Goal: Information Seeking & Learning: Check status

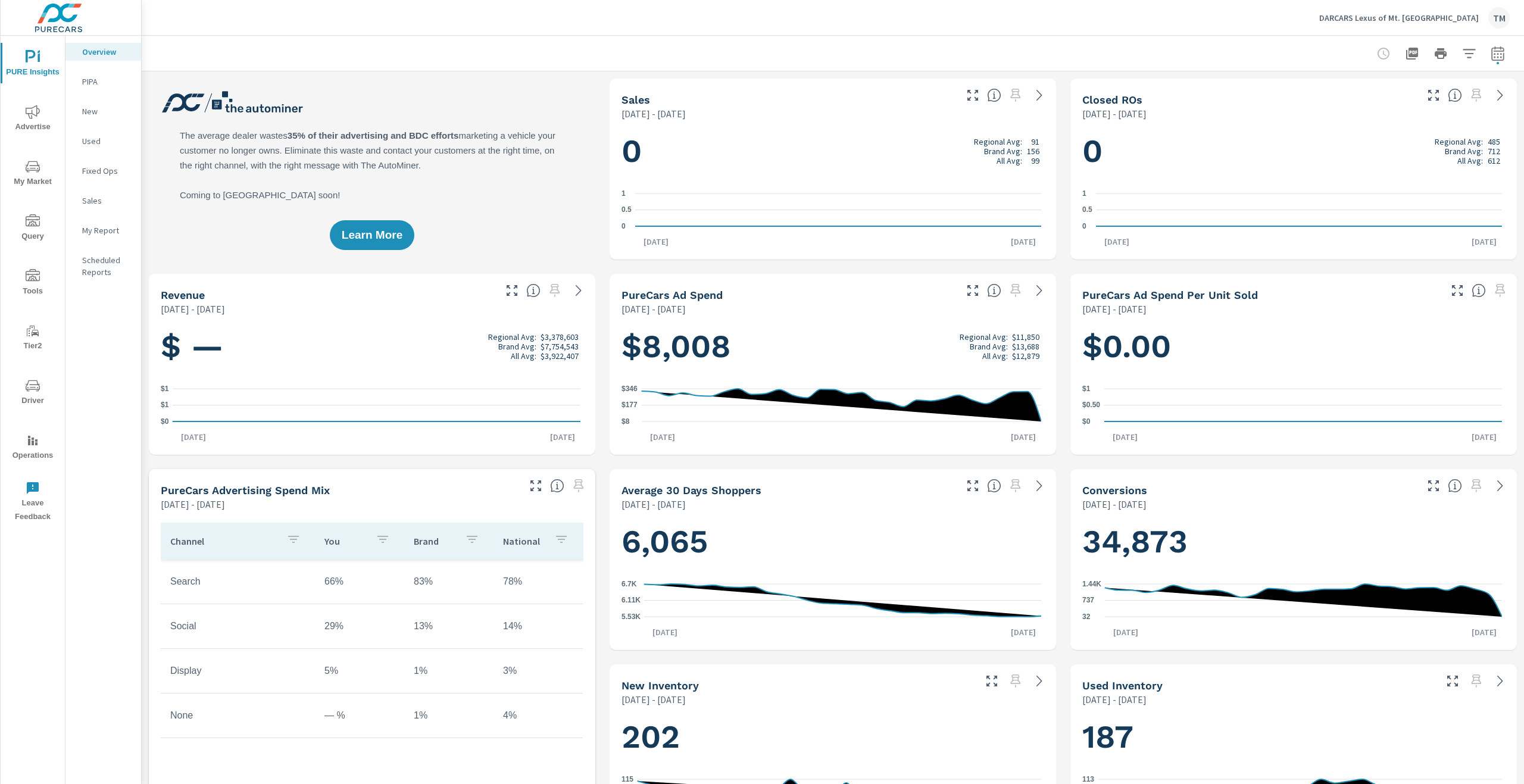
click at [38, 125] on span "Advertise" at bounding box center [33, 119] width 57 height 29
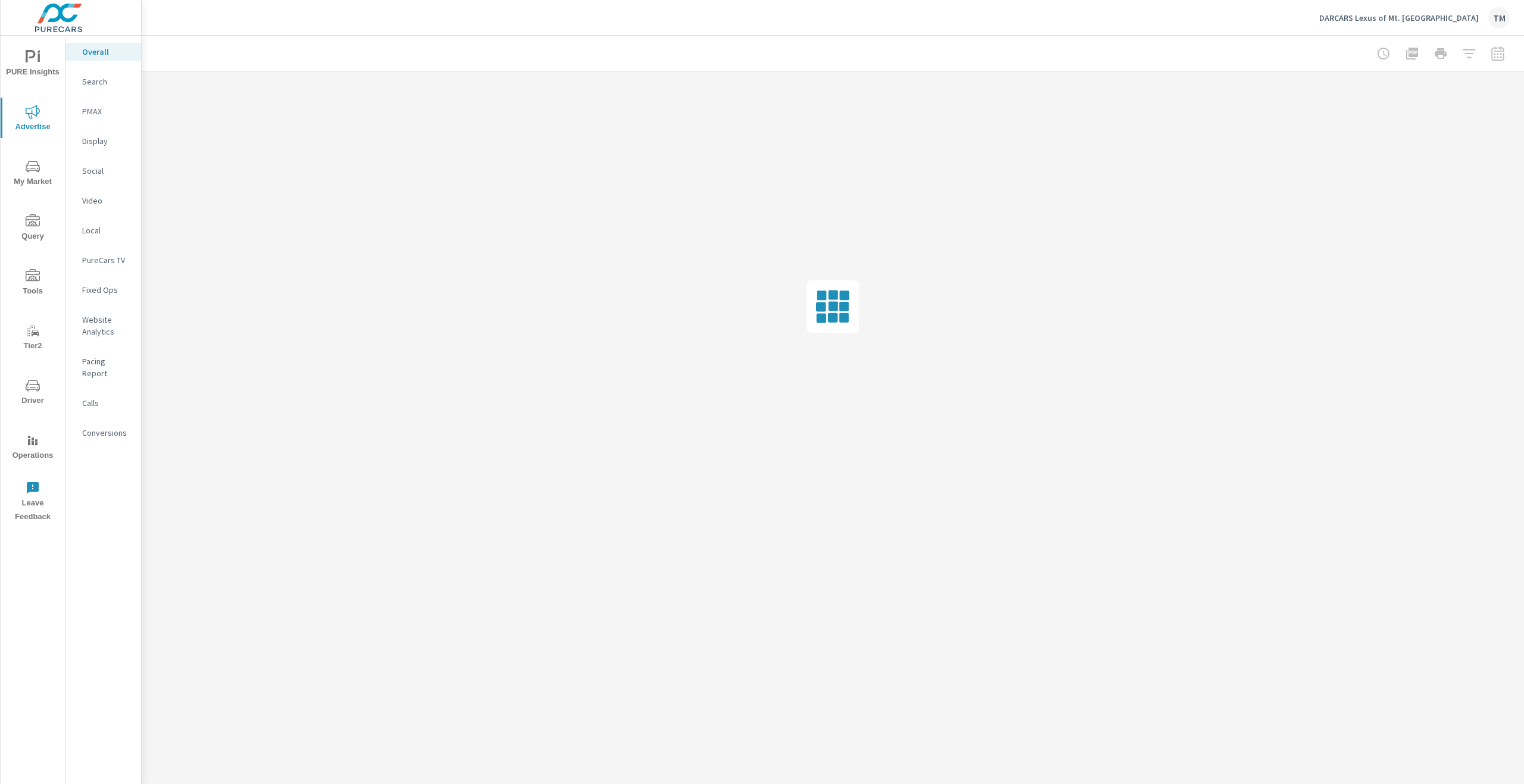
click at [109, 175] on p "Social" at bounding box center [107, 170] width 49 height 12
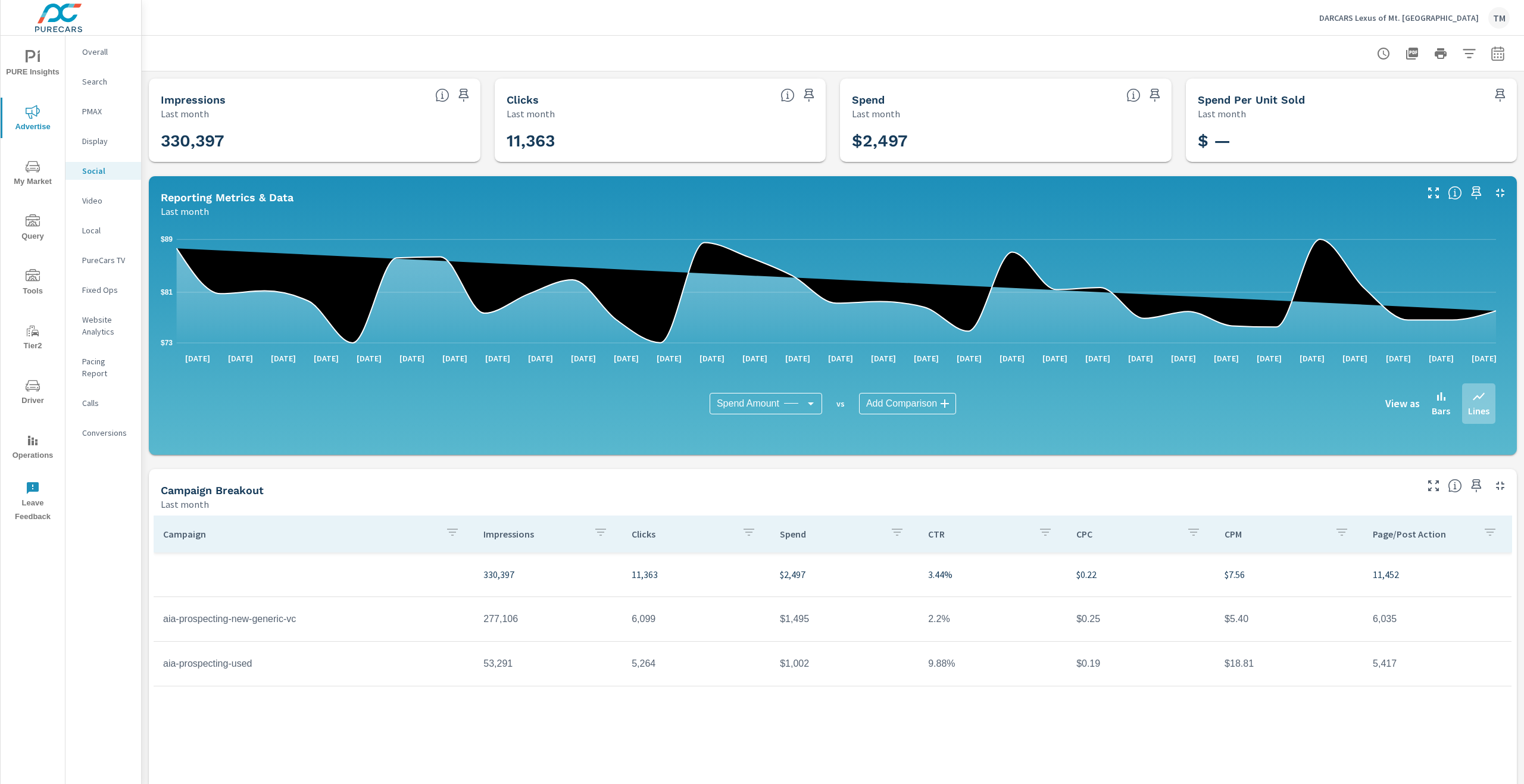
click at [38, 269] on icon "nav menu" at bounding box center [33, 276] width 15 height 15
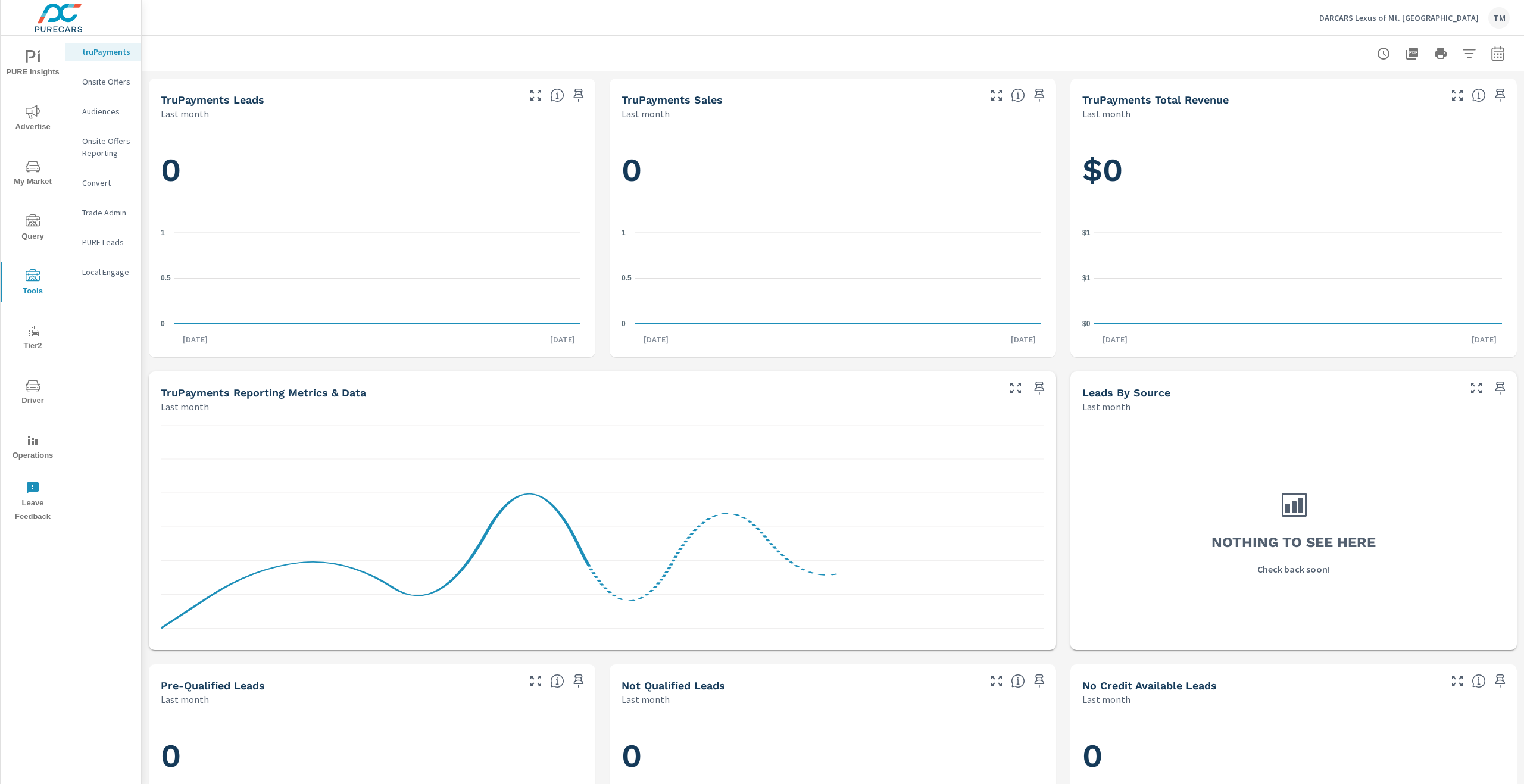
click at [30, 389] on icon "nav menu" at bounding box center [33, 386] width 15 height 12
